Goal: Transaction & Acquisition: Purchase product/service

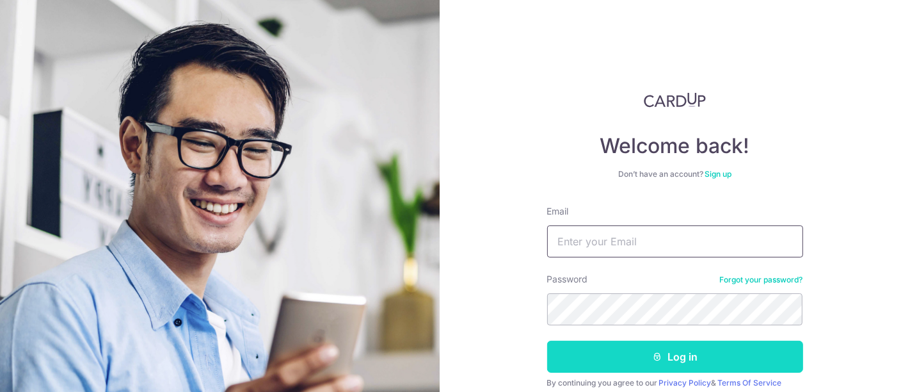
type input "[EMAIL_ADDRESS][DOMAIN_NAME]"
click at [676, 353] on button "Log in" at bounding box center [675, 356] width 256 height 32
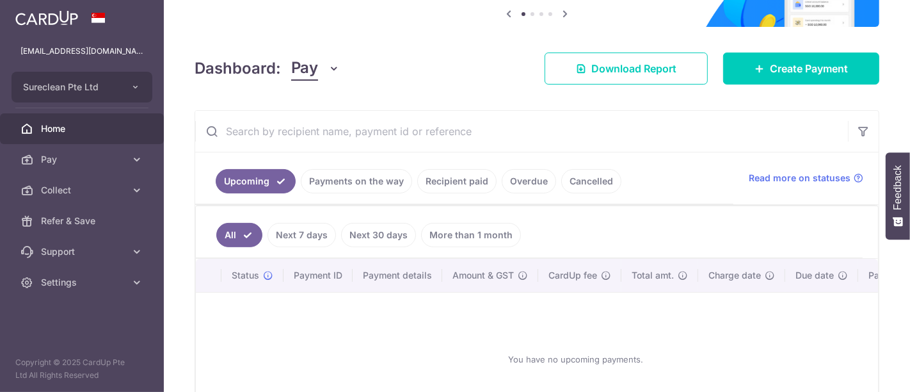
scroll to position [142, 0]
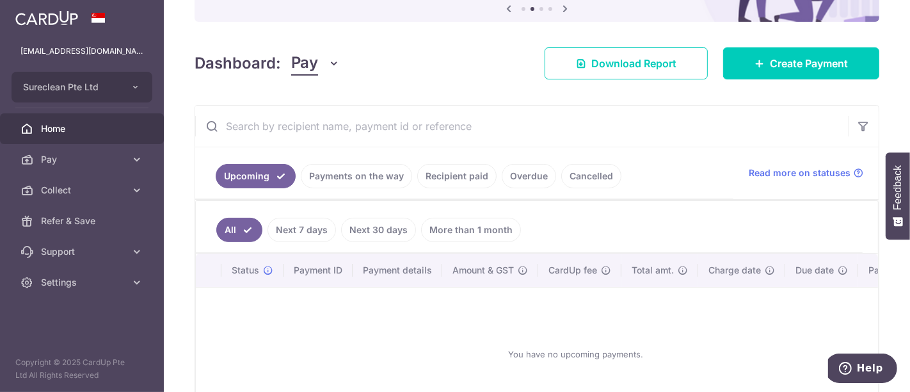
click at [360, 178] on link "Payments on the way" at bounding box center [356, 176] width 111 height 24
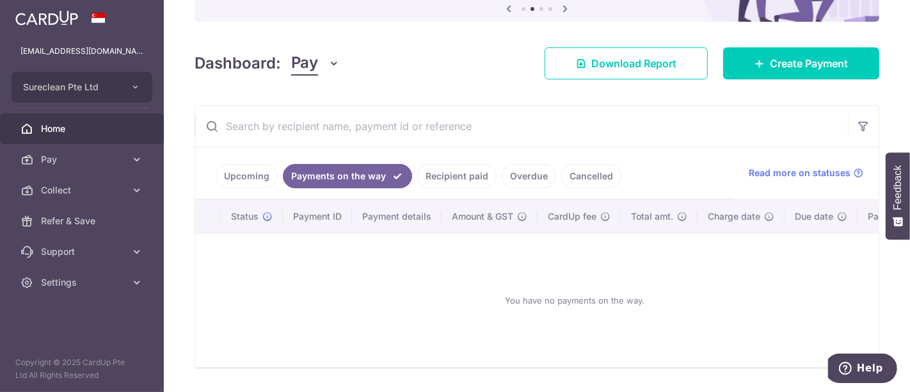
click at [455, 171] on link "Recipient paid" at bounding box center [456, 176] width 79 height 24
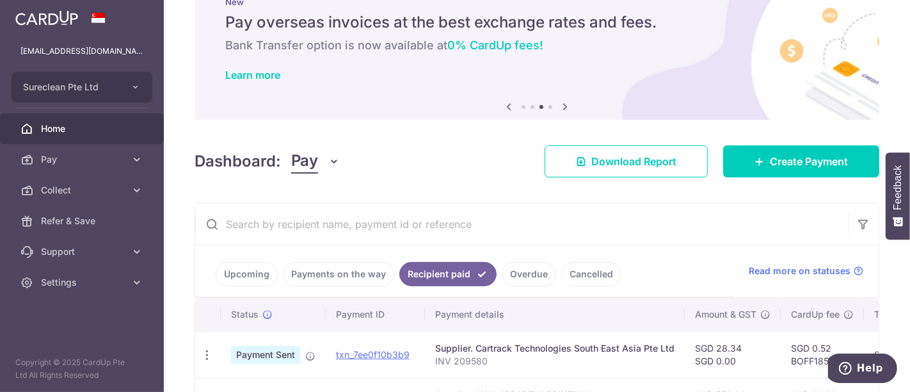
scroll to position [0, 0]
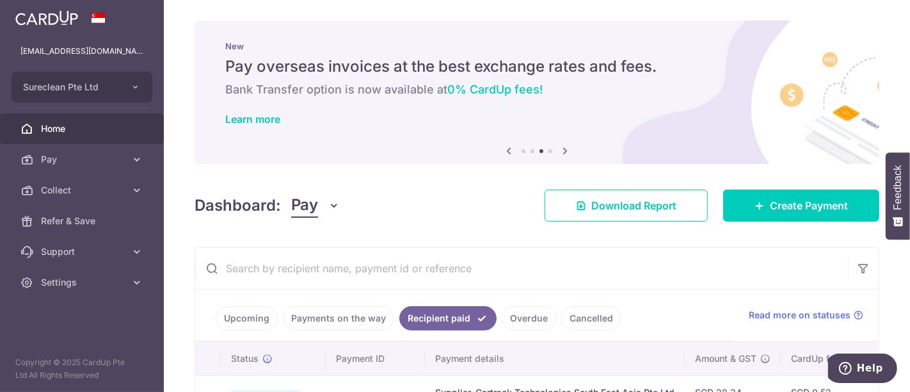
click at [256, 267] on input "text" at bounding box center [521, 268] width 653 height 41
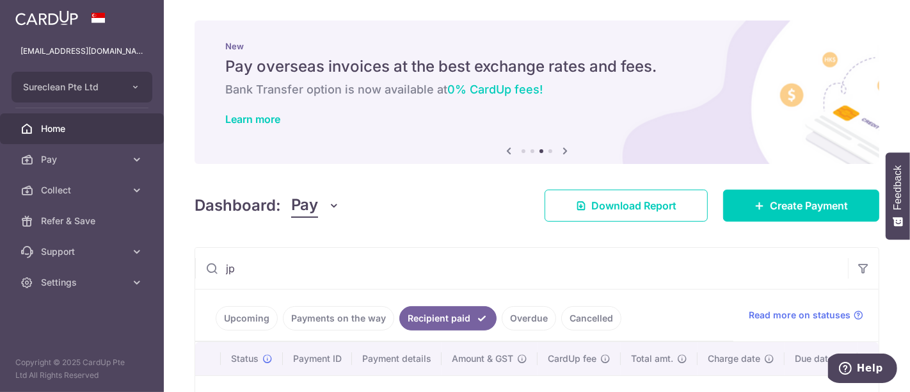
type input "j"
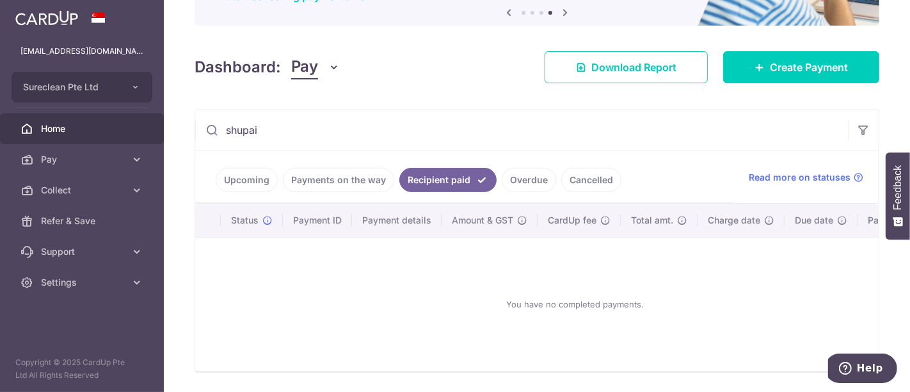
scroll to position [142, 0]
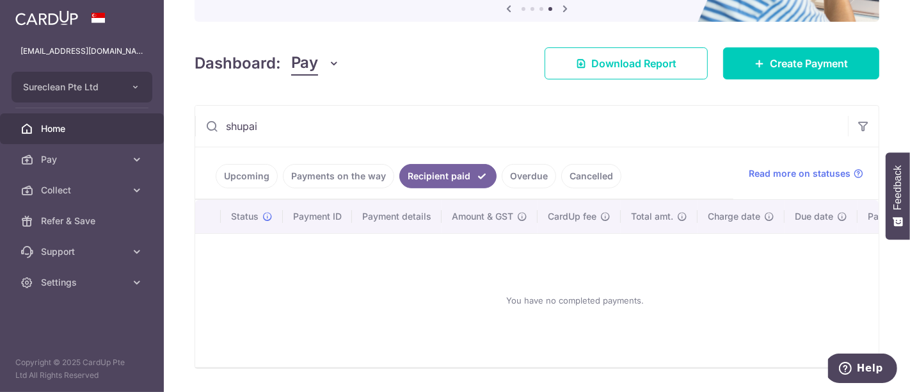
type input "shupai"
click at [525, 175] on link "Overdue" at bounding box center [529, 176] width 54 height 24
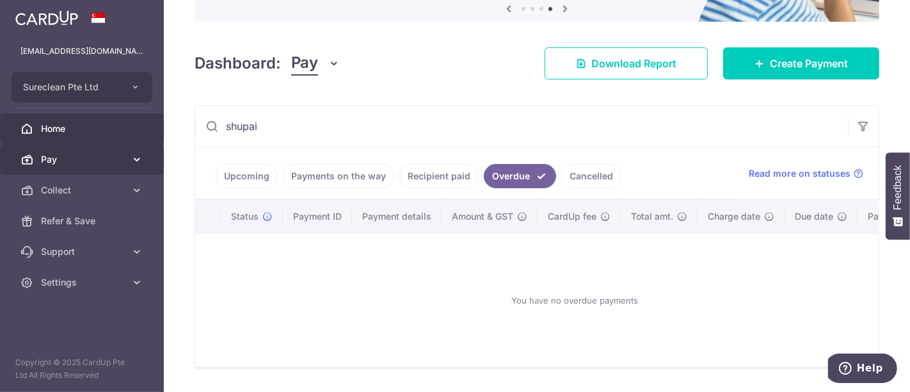
click at [72, 161] on span "Pay" at bounding box center [83, 159] width 84 height 13
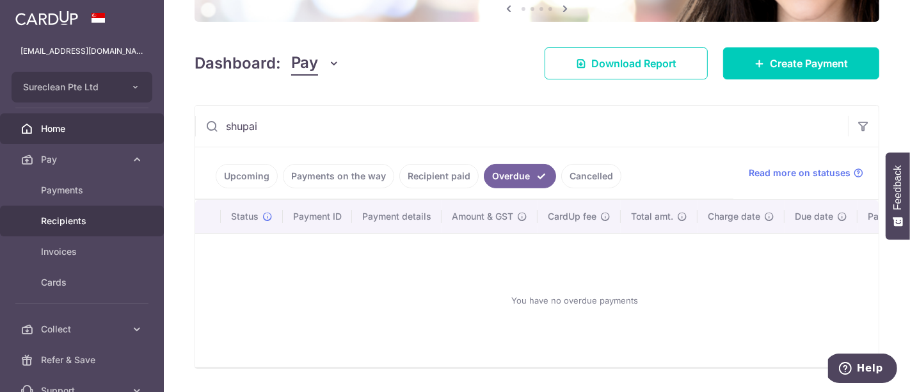
click at [68, 216] on span "Recipients" at bounding box center [83, 220] width 84 height 13
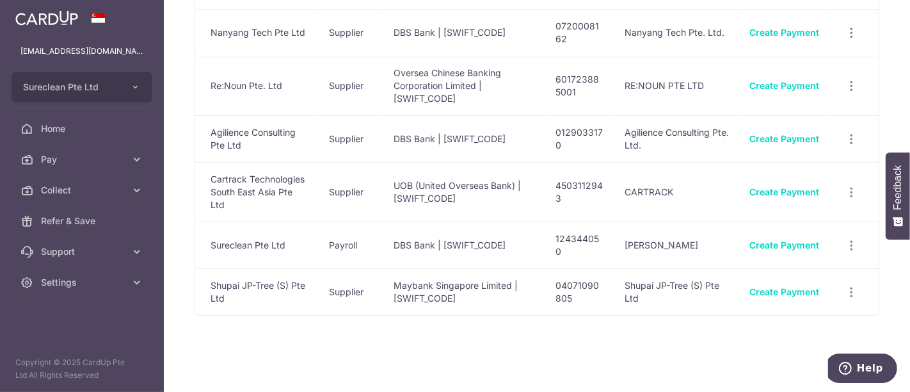
scroll to position [1194, 0]
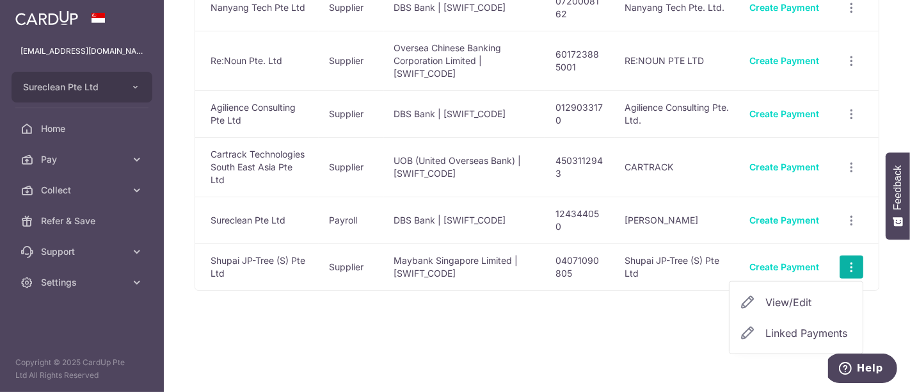
click at [767, 310] on span "View/Edit" at bounding box center [808, 301] width 87 height 15
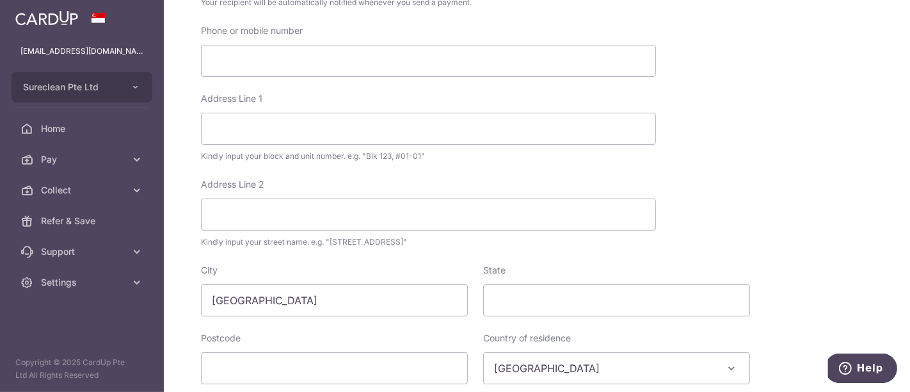
scroll to position [284, 0]
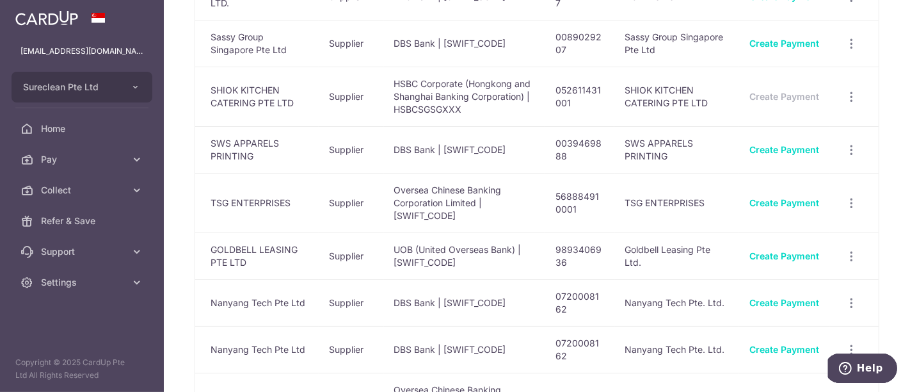
scroll to position [924, 0]
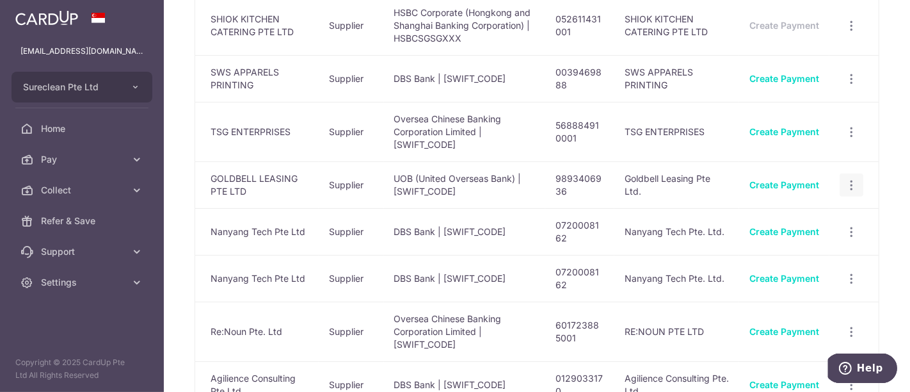
click at [766, 228] on span "View/Edit" at bounding box center [808, 219] width 87 height 15
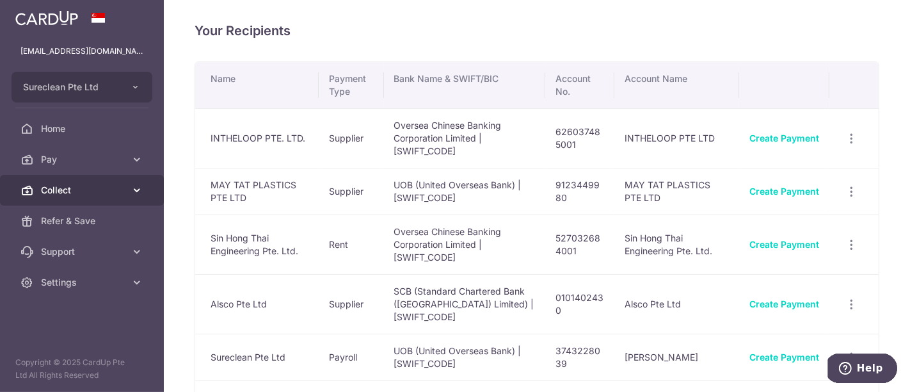
click at [138, 189] on icon at bounding box center [137, 190] width 13 height 13
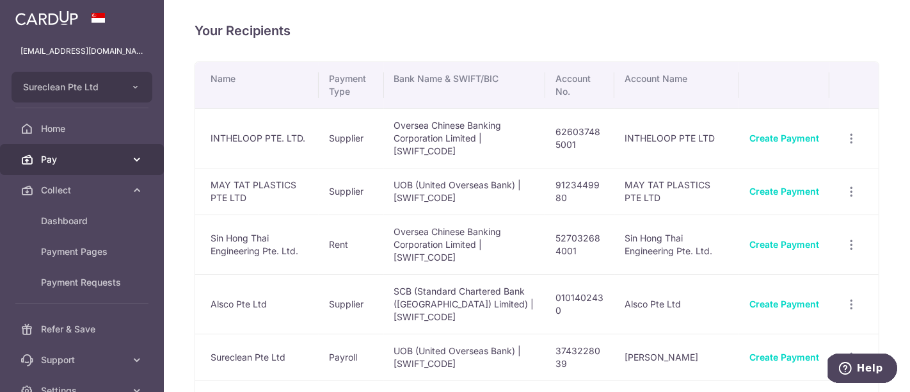
click at [131, 155] on icon at bounding box center [137, 159] width 13 height 13
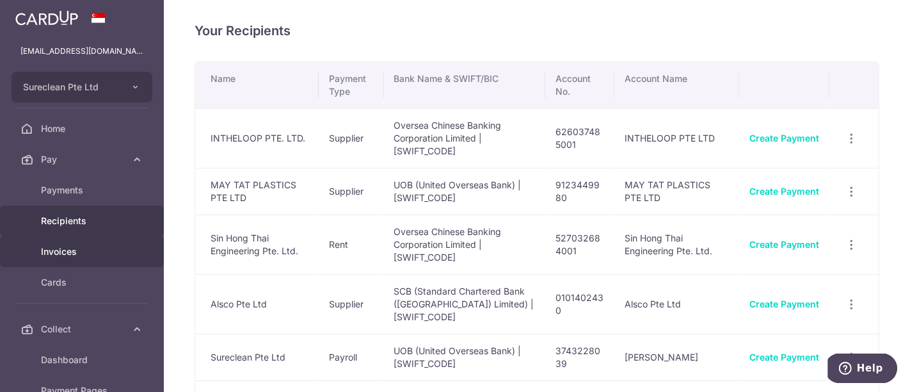
click at [73, 252] on span "Invoices" at bounding box center [83, 251] width 84 height 13
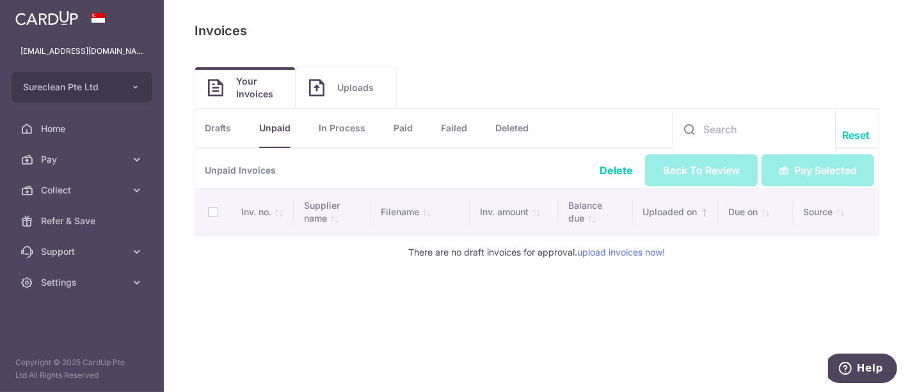
click at [207, 128] on link "Drafts" at bounding box center [218, 128] width 26 height 38
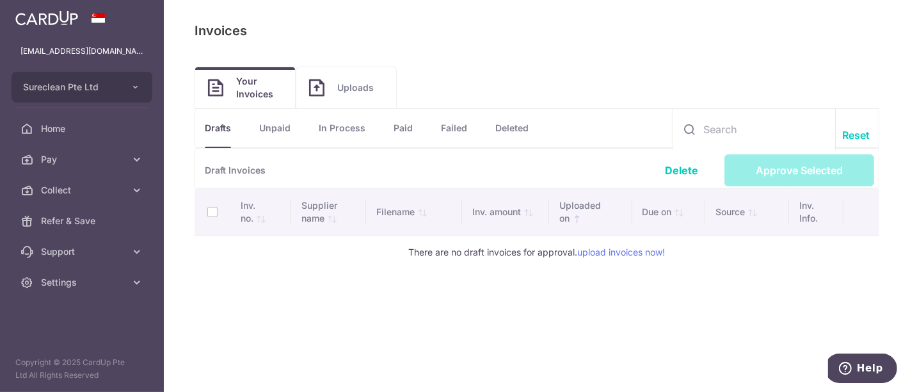
click at [288, 129] on link "Unpaid" at bounding box center [274, 128] width 31 height 38
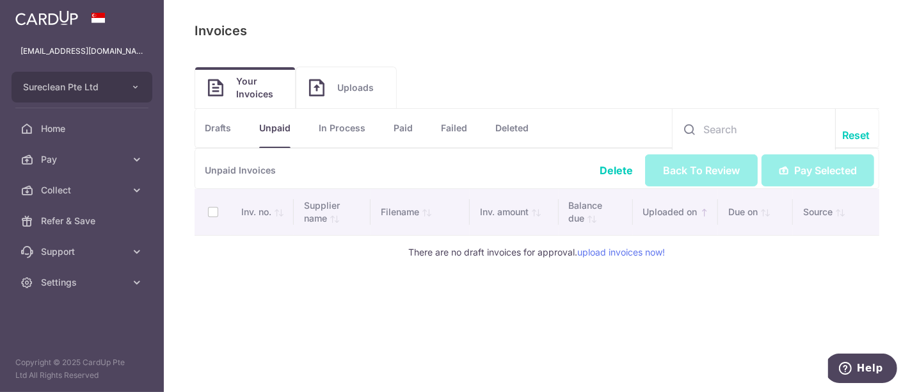
click at [342, 122] on link "In Process" at bounding box center [342, 128] width 47 height 38
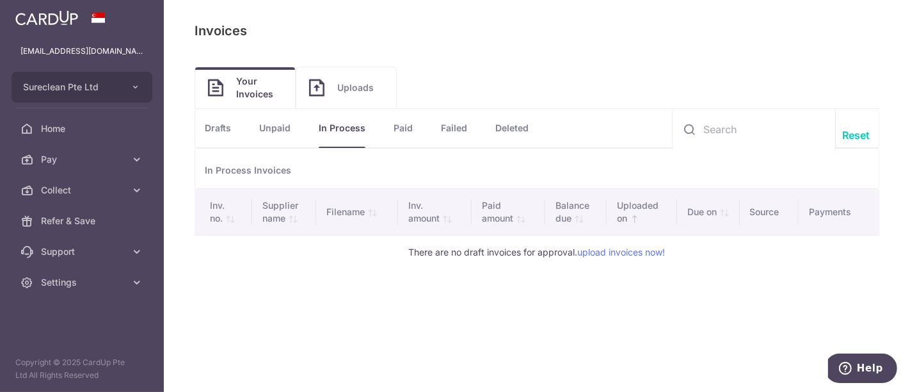
click at [404, 130] on link "Paid" at bounding box center [402, 128] width 19 height 38
click at [461, 125] on link "Failed" at bounding box center [454, 128] width 26 height 38
click at [519, 128] on link "Deleted" at bounding box center [511, 128] width 33 height 38
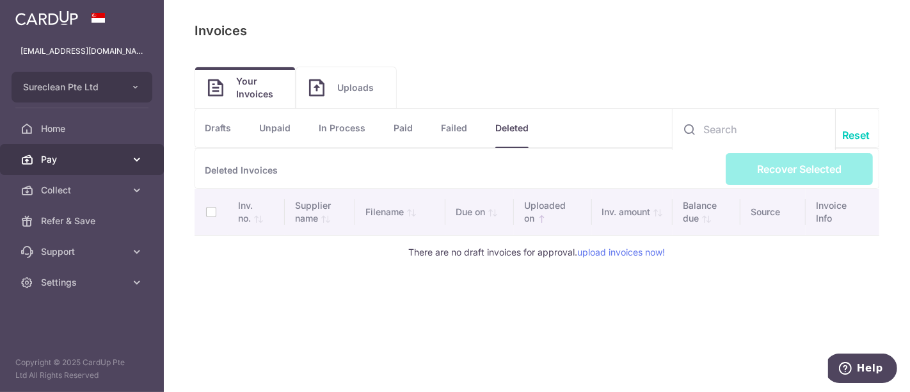
click at [137, 156] on icon at bounding box center [137, 159] width 13 height 13
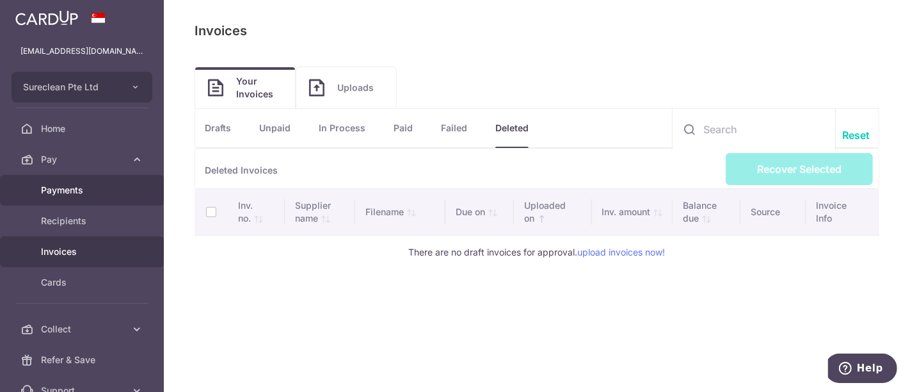
click at [75, 187] on span "Payments" at bounding box center [83, 190] width 84 height 13
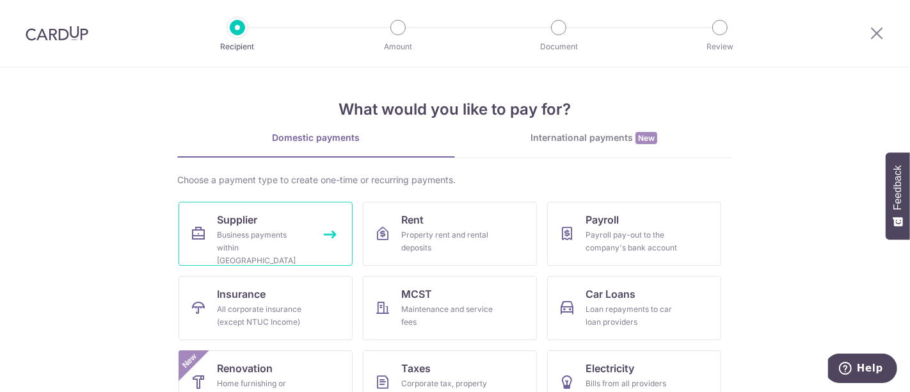
click at [239, 213] on span "Supplier" at bounding box center [237, 219] width 40 height 15
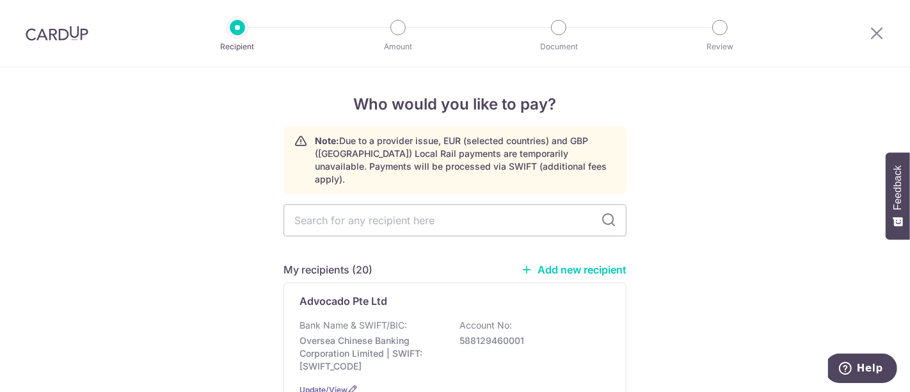
type input "YC PRINT AND DESIGN SDN BHD"
